Goal: Task Accomplishment & Management: Manage account settings

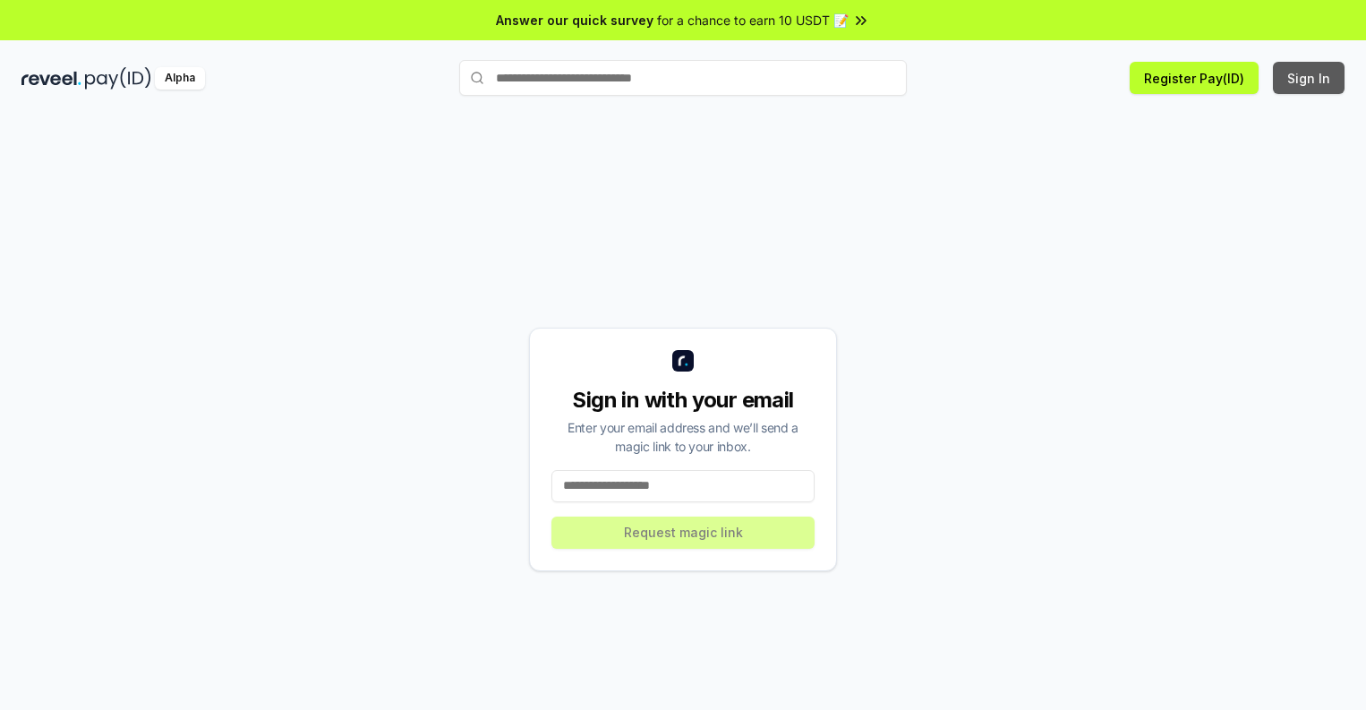
click at [1310, 78] on button "Sign In" at bounding box center [1309, 78] width 72 height 32
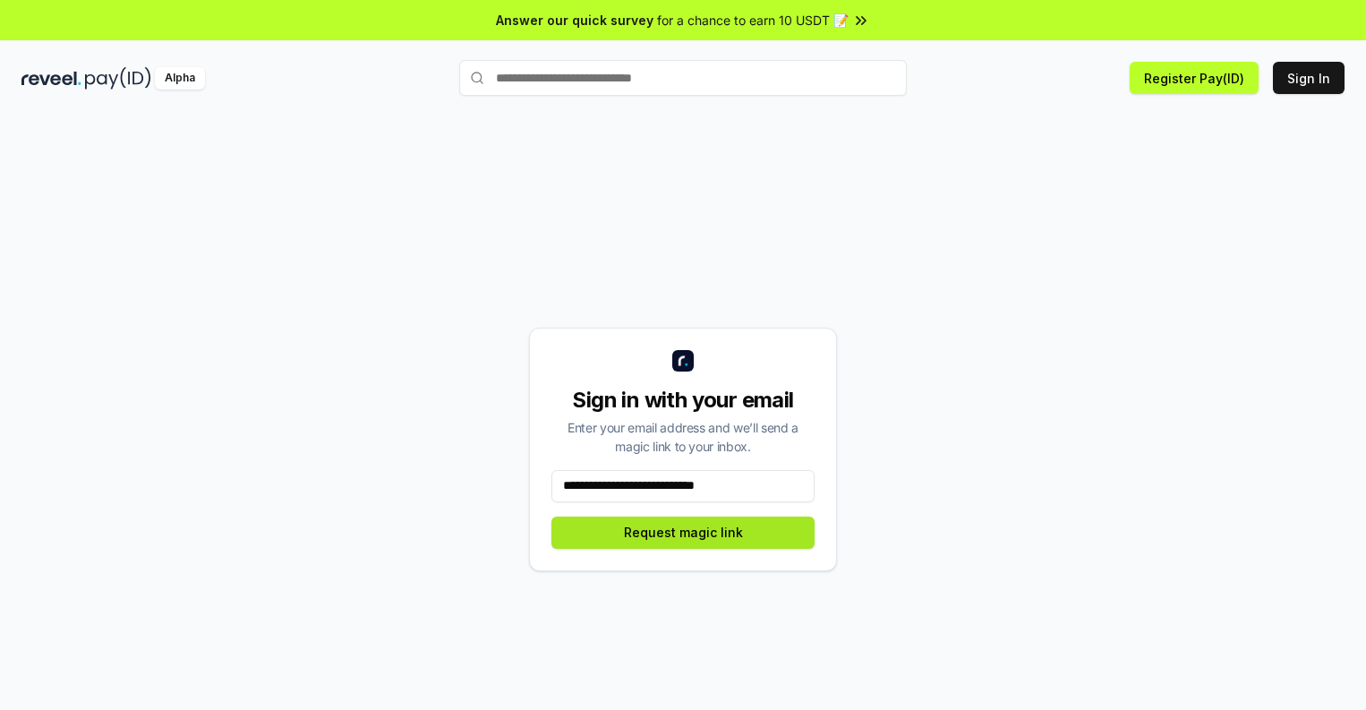
type input "**********"
click at [683, 532] on button "Request magic link" at bounding box center [682, 533] width 263 height 32
